Goal: Task Accomplishment & Management: Manage account settings

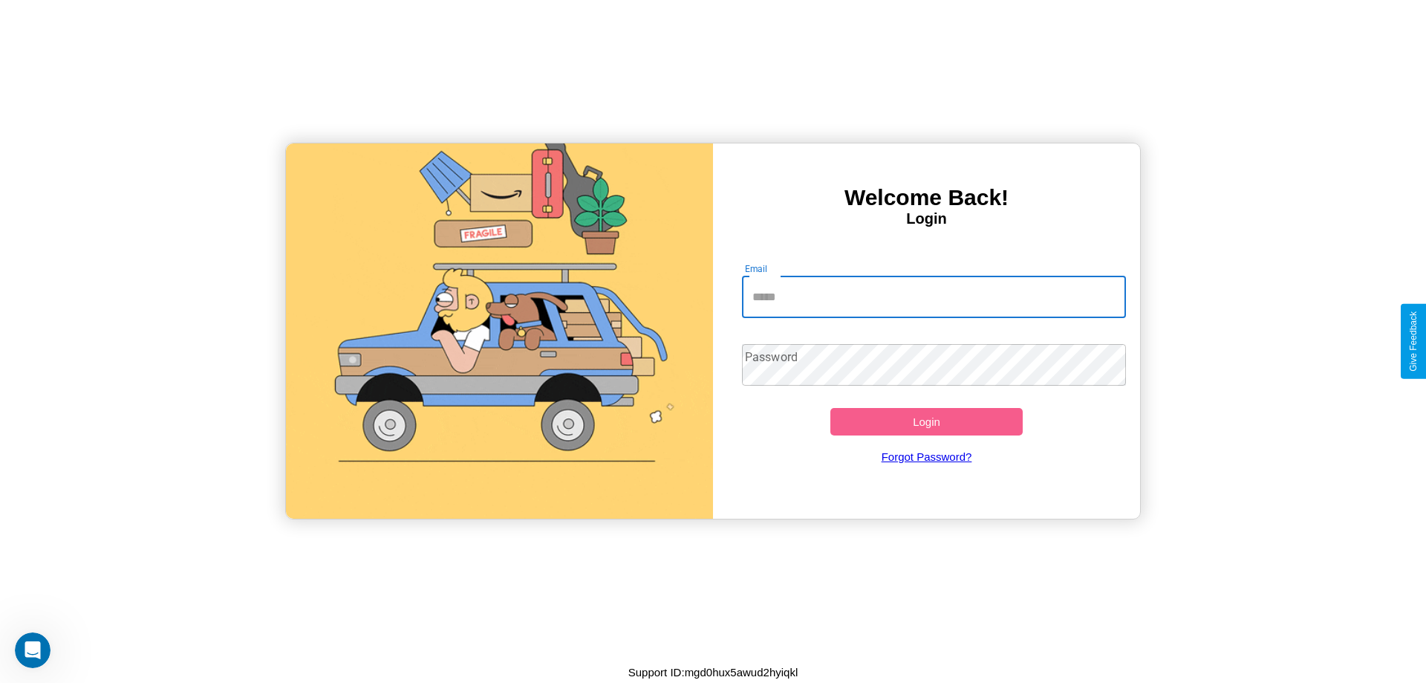
click at [934, 296] on input "Email" at bounding box center [934, 297] width 385 height 42
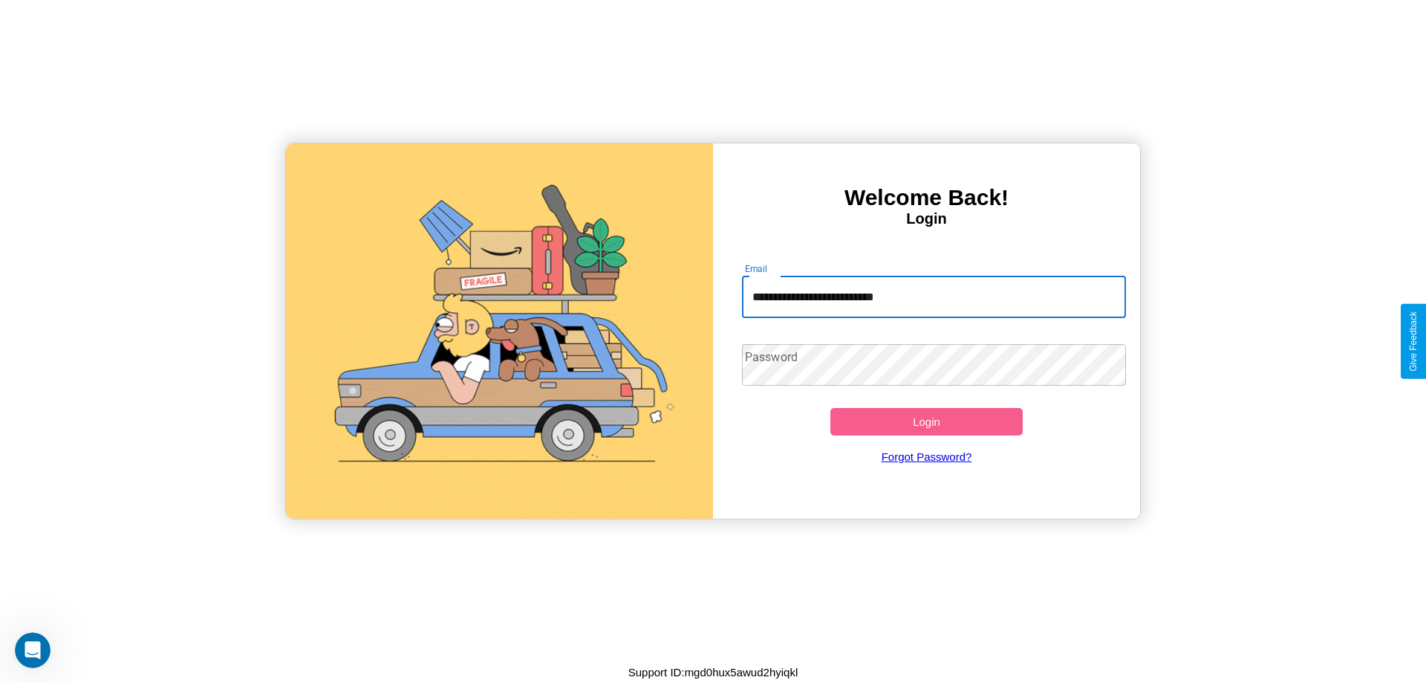
type input "**********"
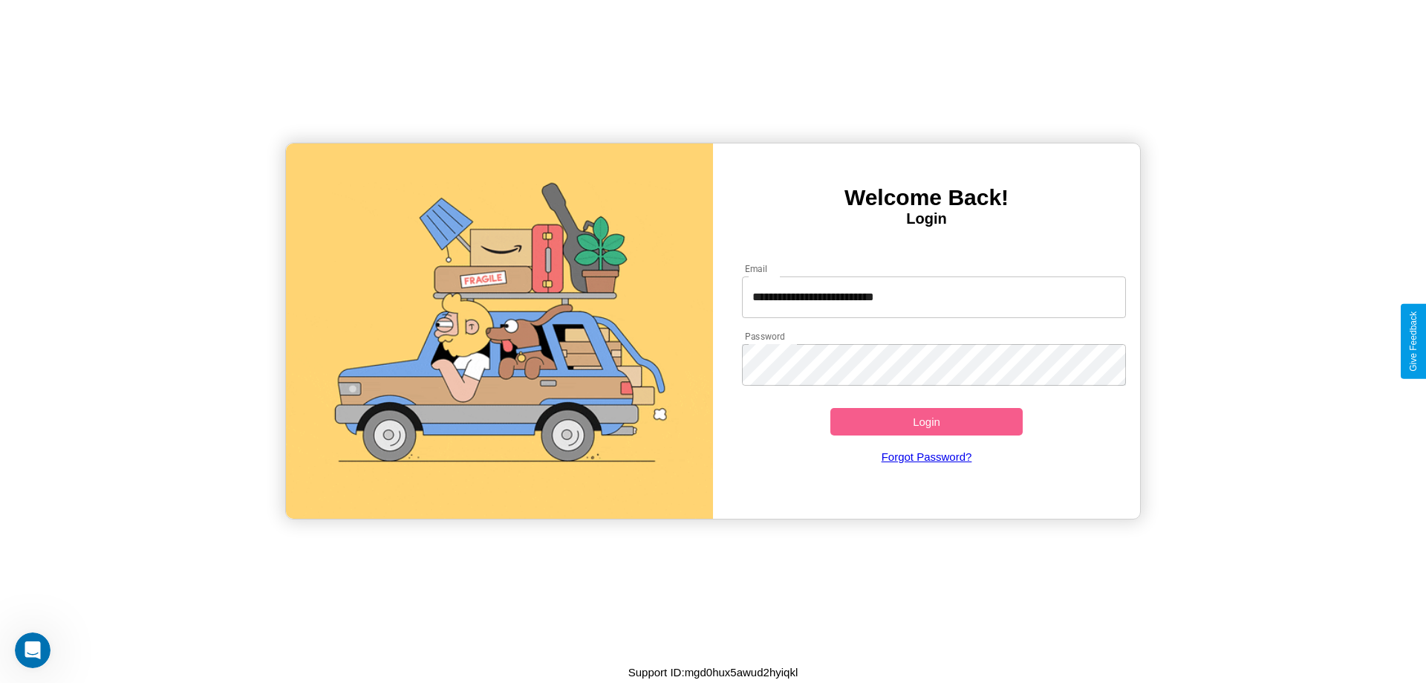
click at [926, 421] on button "Login" at bounding box center [926, 421] width 192 height 27
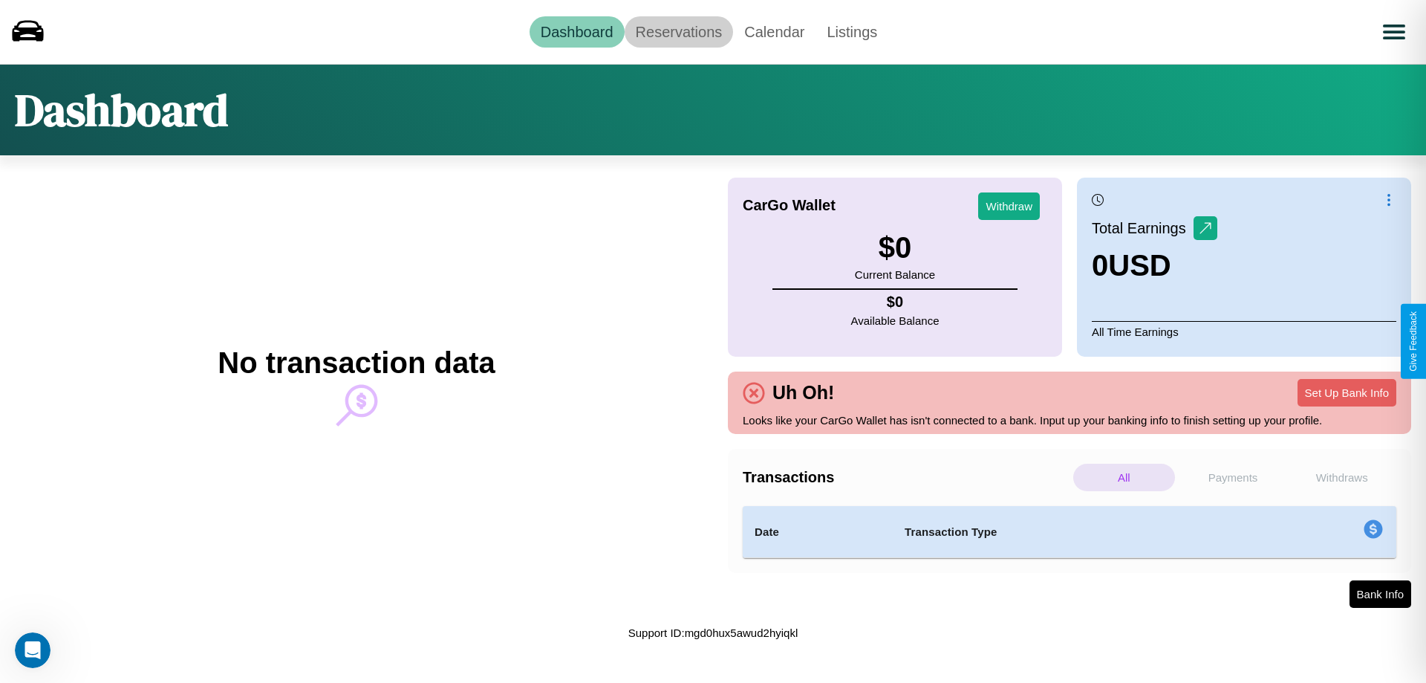
click at [678, 31] on link "Reservations" at bounding box center [679, 31] width 109 height 31
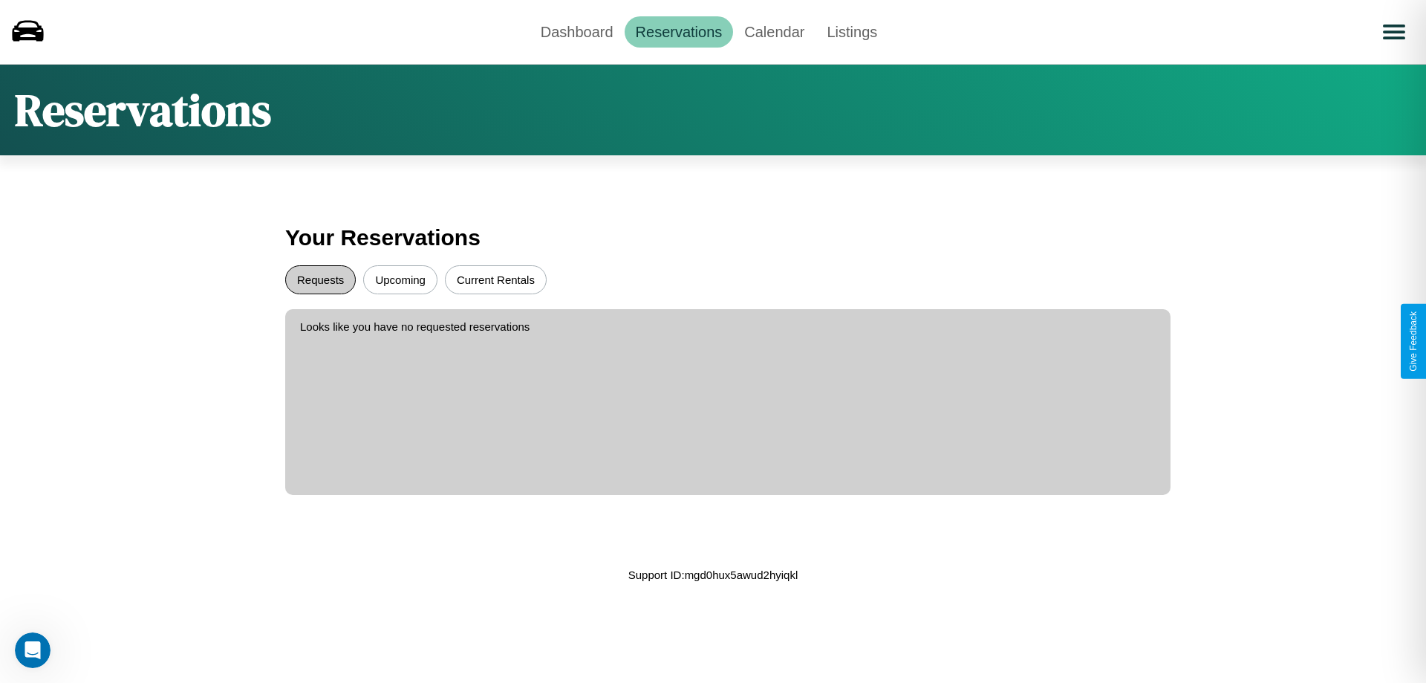
click at [320, 279] on button "Requests" at bounding box center [320, 279] width 71 height 29
click at [495, 279] on button "Current Rentals" at bounding box center [496, 279] width 102 height 29
